Goal: Task Accomplishment & Management: Manage account settings

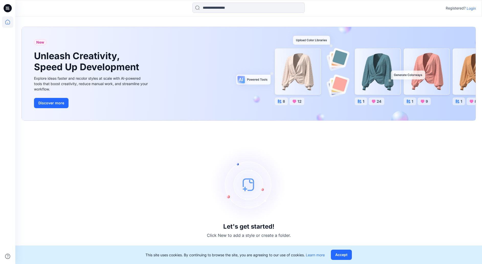
click at [471, 10] on p "Login" at bounding box center [471, 8] width 9 height 5
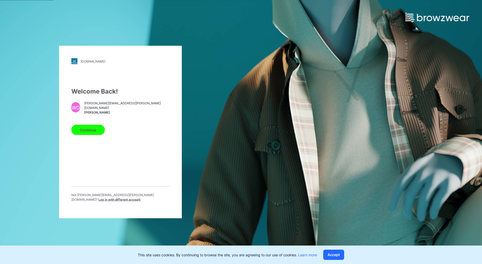
click at [79, 135] on button "Continue" at bounding box center [88, 130] width 34 height 10
click at [92, 131] on button "Continue" at bounding box center [88, 130] width 34 height 10
click at [90, 129] on button "Continue" at bounding box center [88, 130] width 34 height 10
